Goal: Check status: Check status

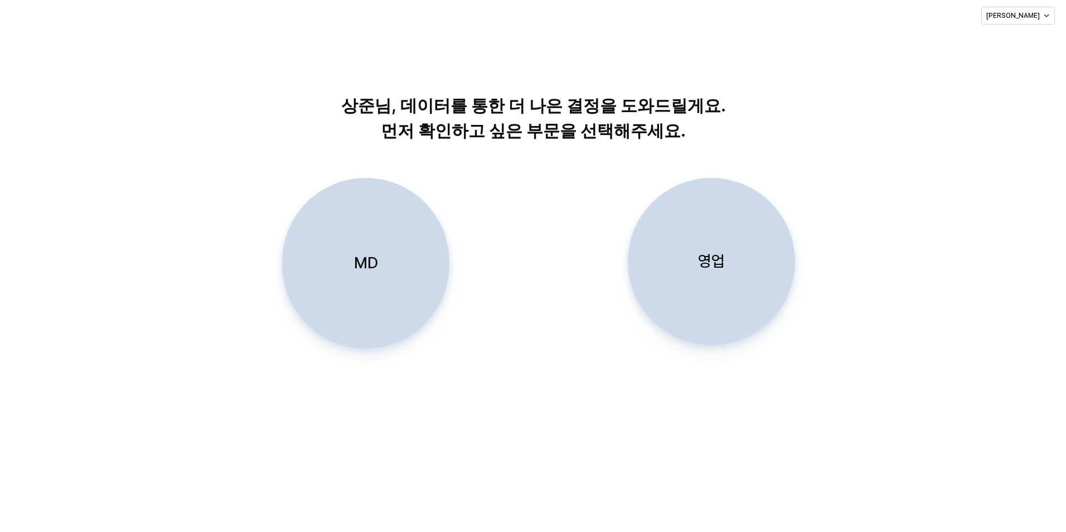
click at [693, 274] on div "영업" at bounding box center [711, 261] width 157 height 166
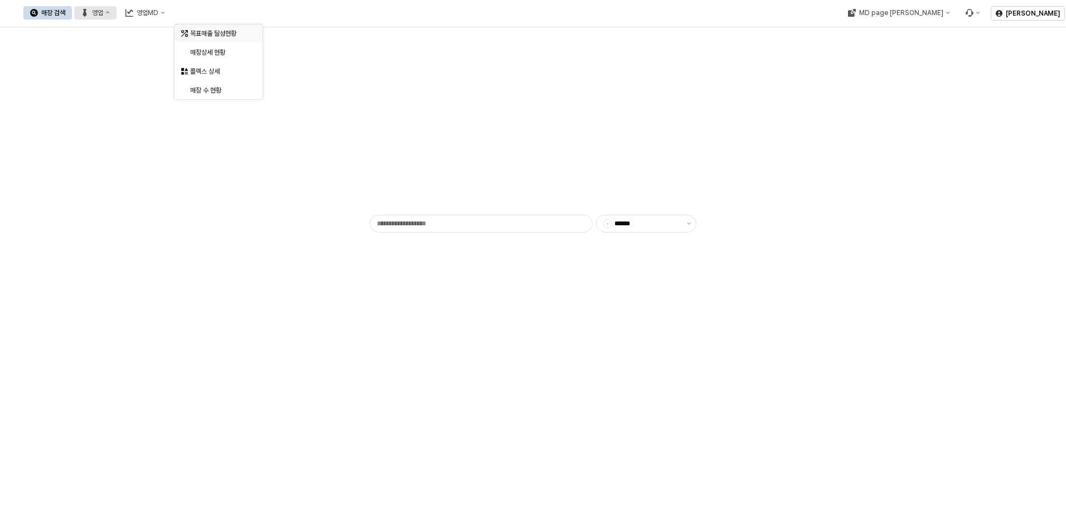
click at [207, 31] on div "목표매출 달성현황" at bounding box center [219, 33] width 59 height 9
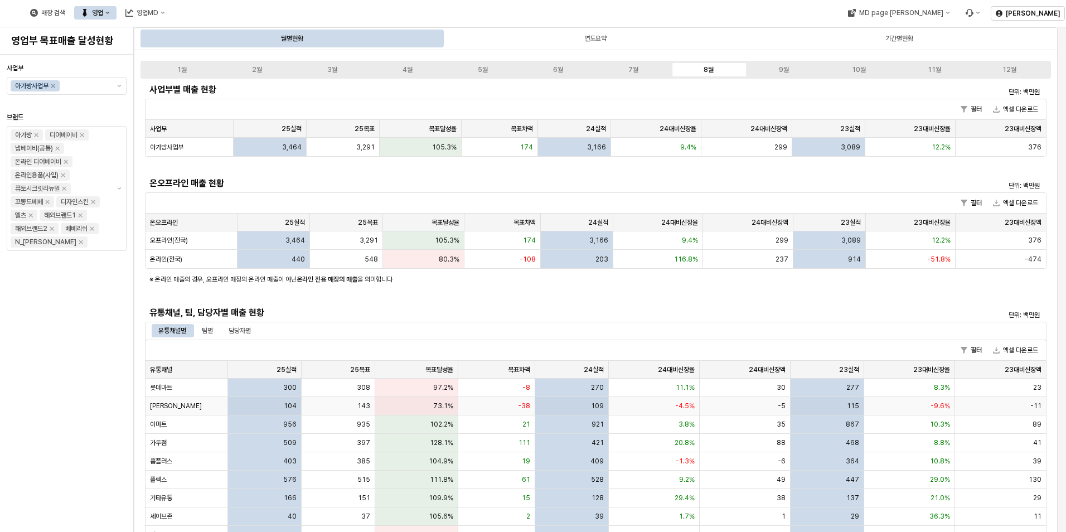
click at [492, 408] on div "-38" at bounding box center [496, 406] width 77 height 18
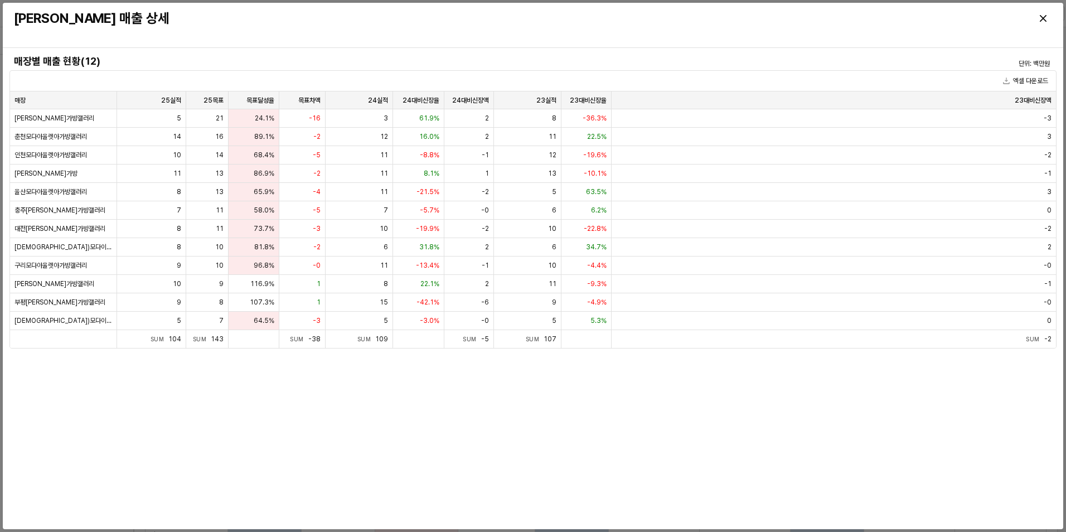
click at [1044, 29] on div at bounding box center [925, 18] width 261 height 22
click at [1039, 17] on div "Close" at bounding box center [1043, 18] width 17 height 17
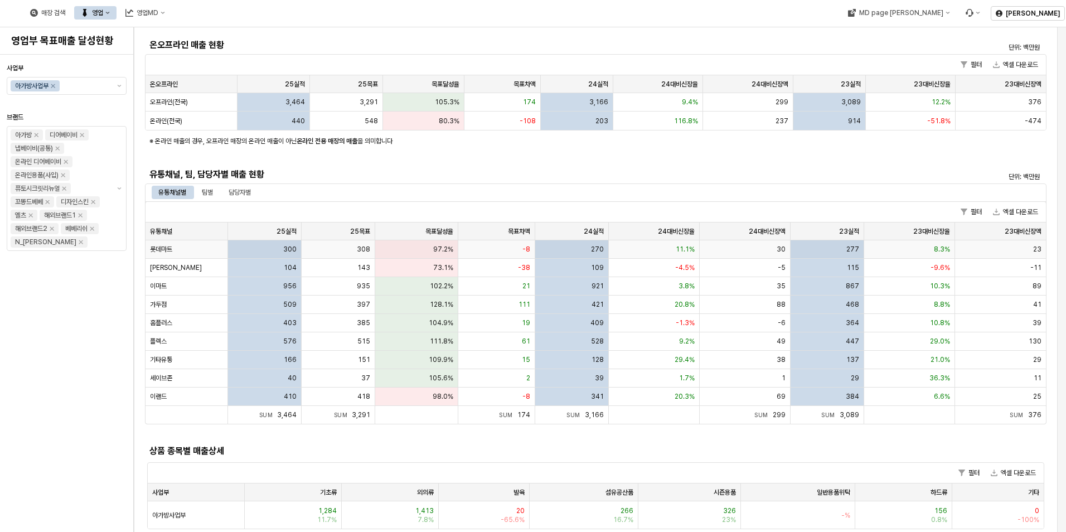
scroll to position [111, 0]
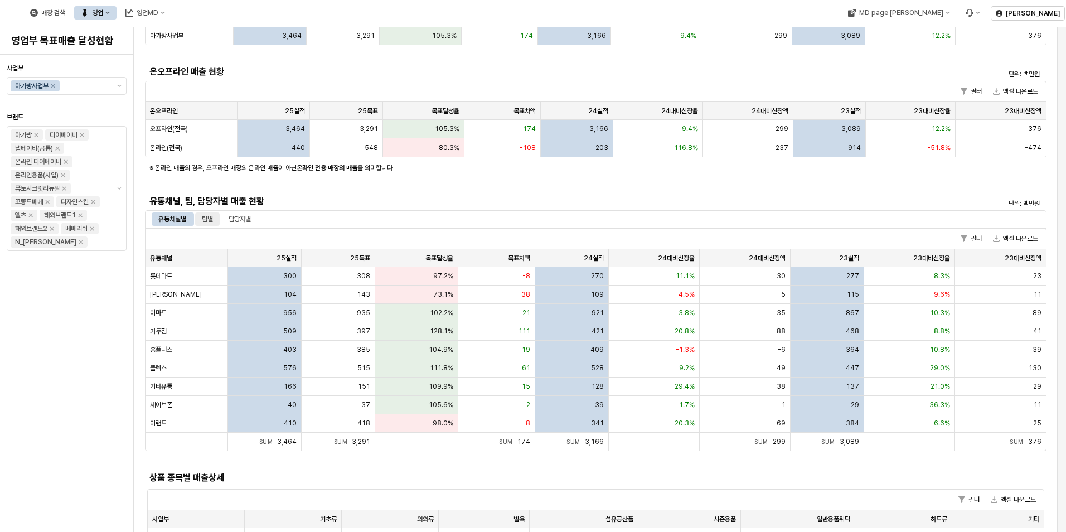
click at [208, 212] on div "팀별" at bounding box center [207, 218] width 11 height 13
